Goal: Task Accomplishment & Management: Use online tool/utility

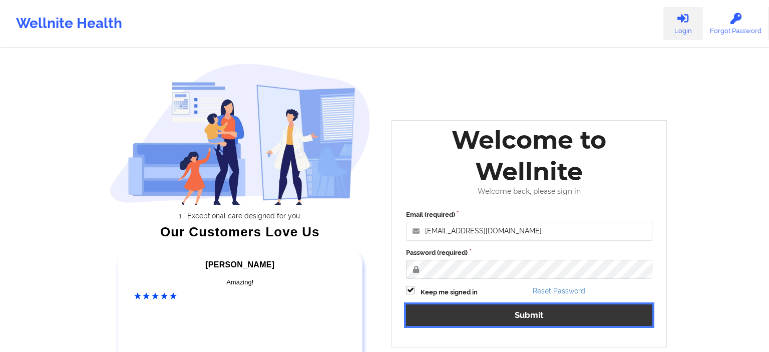
click at [578, 321] on button "Submit" at bounding box center [529, 315] width 246 height 22
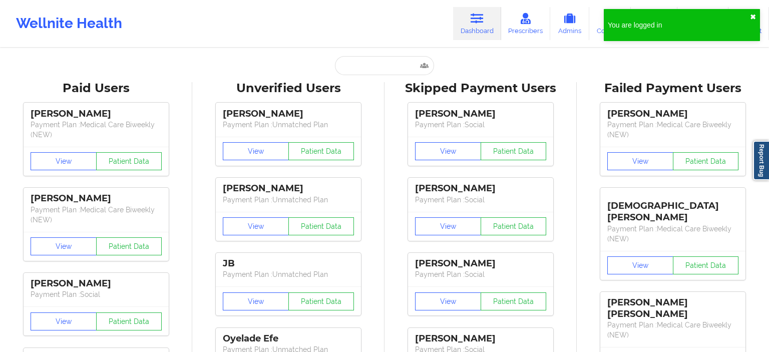
click at [751, 20] on button "✖︎" at bounding box center [753, 17] width 6 height 8
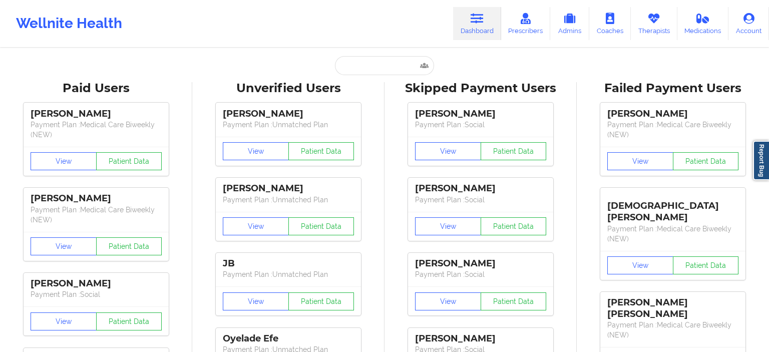
click at [381, 59] on input "text" at bounding box center [384, 65] width 99 height 19
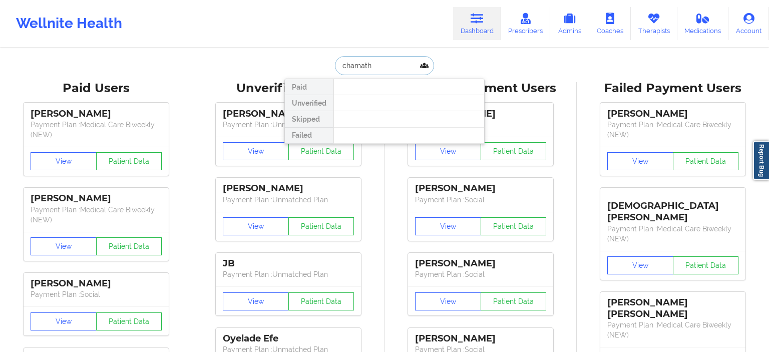
type input "chamath"
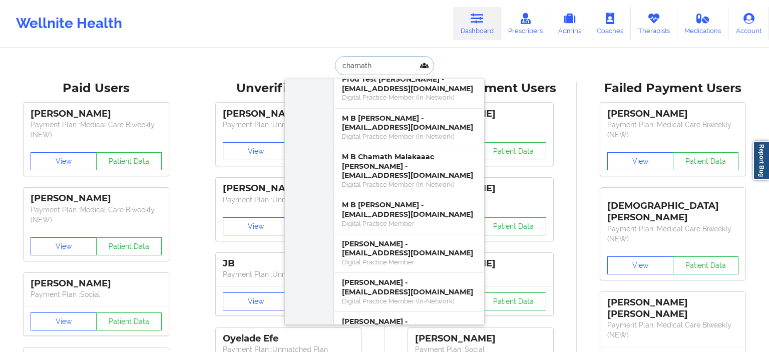
scroll to position [547, 0]
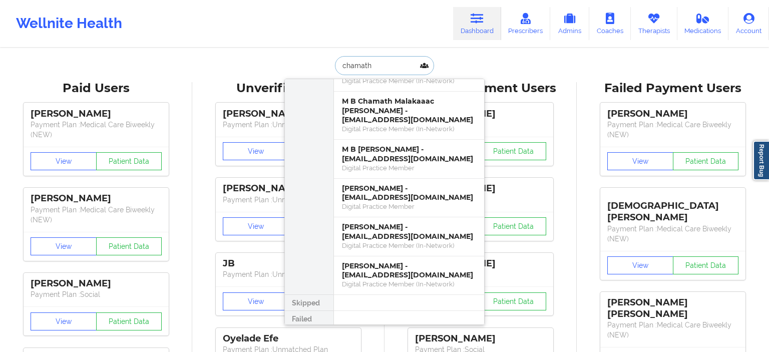
click at [411, 271] on div "[PERSON_NAME] - [EMAIL_ADDRESS][DOMAIN_NAME]" at bounding box center [409, 270] width 134 height 19
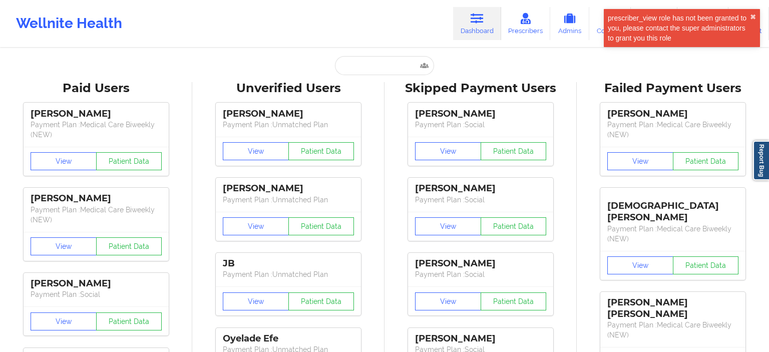
click at [749, 15] on div "prescriber_view role has not been granted to you, please contact the super admi…" at bounding box center [679, 28] width 142 height 30
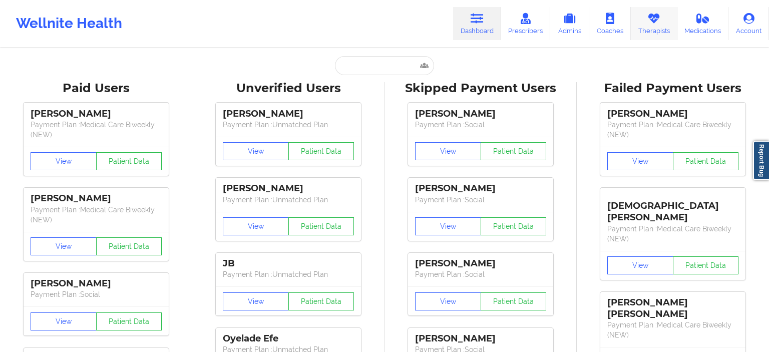
click at [655, 39] on link "Therapists" at bounding box center [654, 23] width 47 height 33
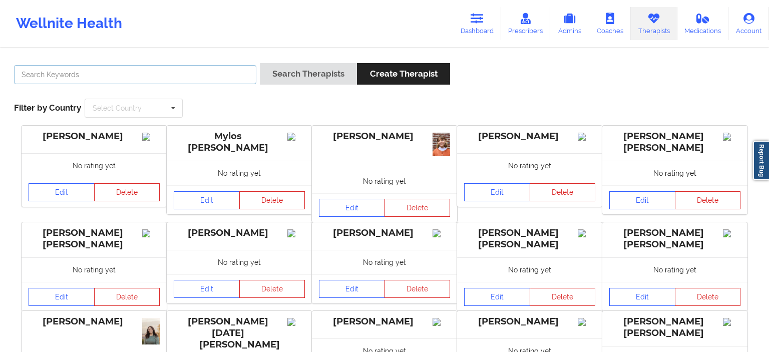
click at [201, 75] on input "text" at bounding box center [135, 74] width 242 height 19
type input "deki"
click at [260, 63] on button "Search Therapists" at bounding box center [308, 74] width 97 height 22
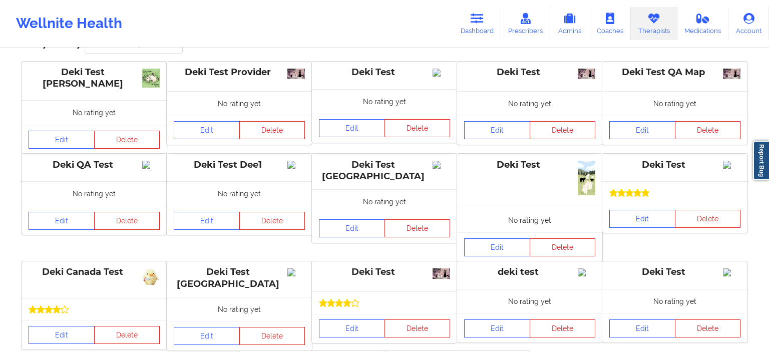
scroll to position [65, 0]
click at [68, 138] on link "Edit" at bounding box center [62, 139] width 66 height 18
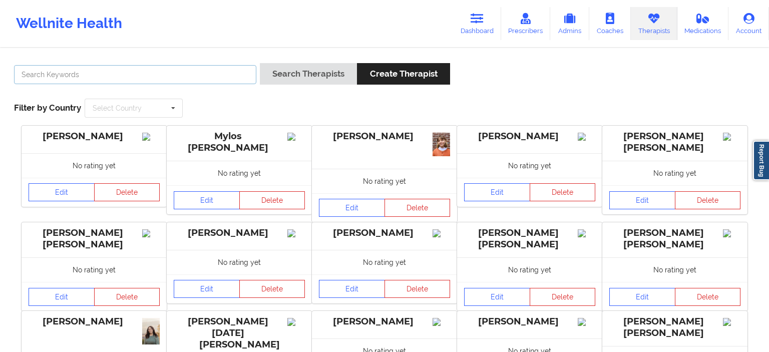
click at [216, 67] on input "text" at bounding box center [135, 74] width 242 height 19
paste input "[EMAIL_ADDRESS][DOMAIN_NAME]"
type input "d"
type input "deki"
click at [260, 63] on button "Search Therapists" at bounding box center [308, 74] width 97 height 22
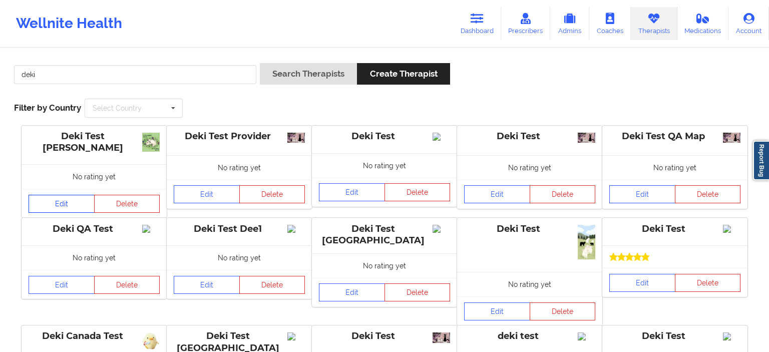
click at [69, 208] on link "Edit" at bounding box center [62, 204] width 66 height 18
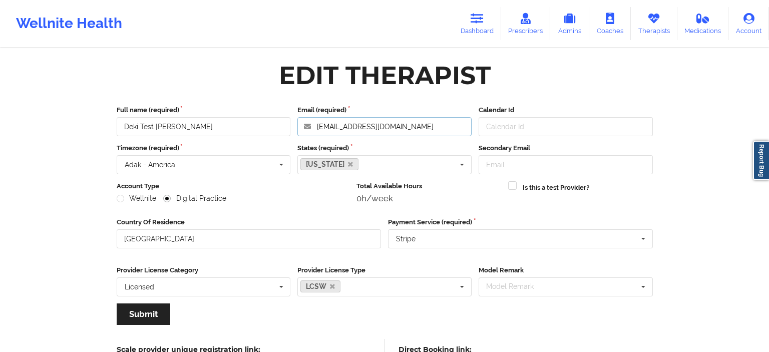
click at [398, 128] on input "[EMAIL_ADDRESS][DOMAIN_NAME]" at bounding box center [384, 126] width 174 height 19
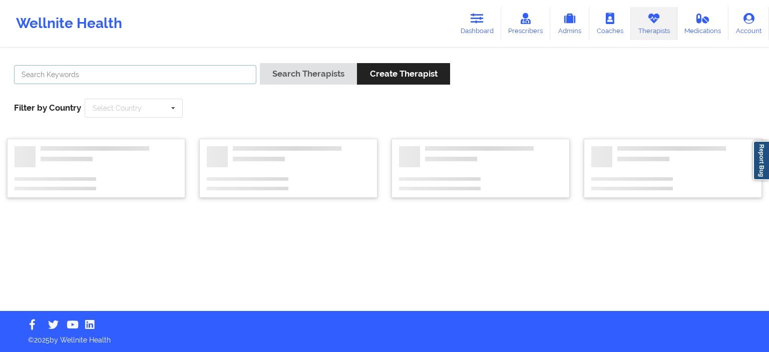
click at [70, 79] on input "text" at bounding box center [135, 74] width 242 height 19
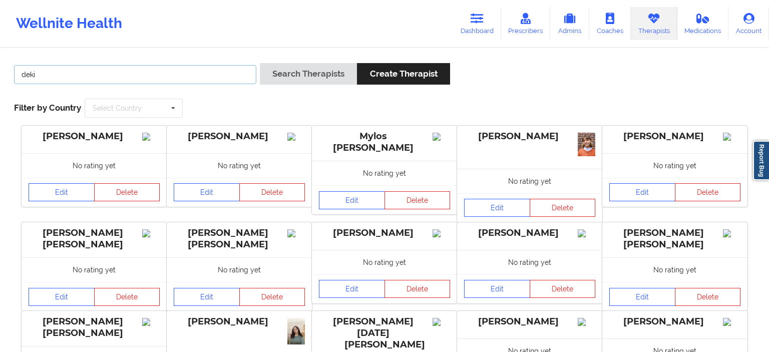
type input "deki"
click at [260, 63] on button "Search Therapists" at bounding box center [308, 74] width 97 height 22
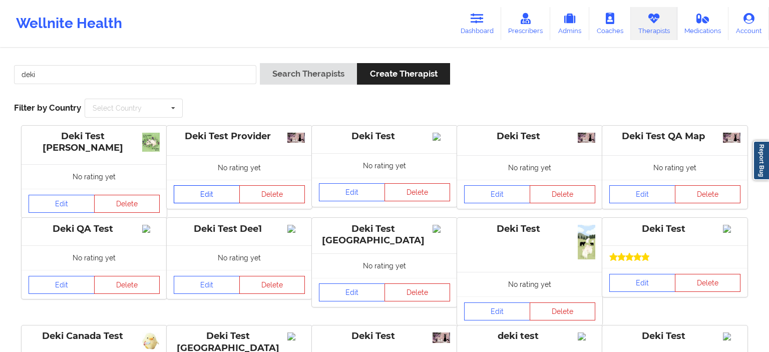
click at [214, 192] on link "Edit" at bounding box center [207, 194] width 66 height 18
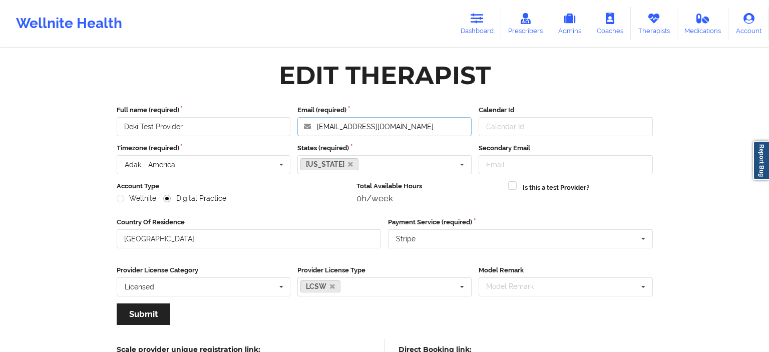
drag, startPoint x: 435, startPoint y: 125, endPoint x: 304, endPoint y: 140, distance: 132.0
click at [304, 140] on div "Full name (required) Deki Test Provider Email (required) [EMAIL_ADDRESS][DOMAIN…" at bounding box center [385, 218] width 550 height 241
drag, startPoint x: 418, startPoint y: 129, endPoint x: 316, endPoint y: 140, distance: 102.7
click at [316, 136] on input "[EMAIL_ADDRESS][DOMAIN_NAME]" at bounding box center [384, 126] width 174 height 19
